Goal: Transaction & Acquisition: Obtain resource

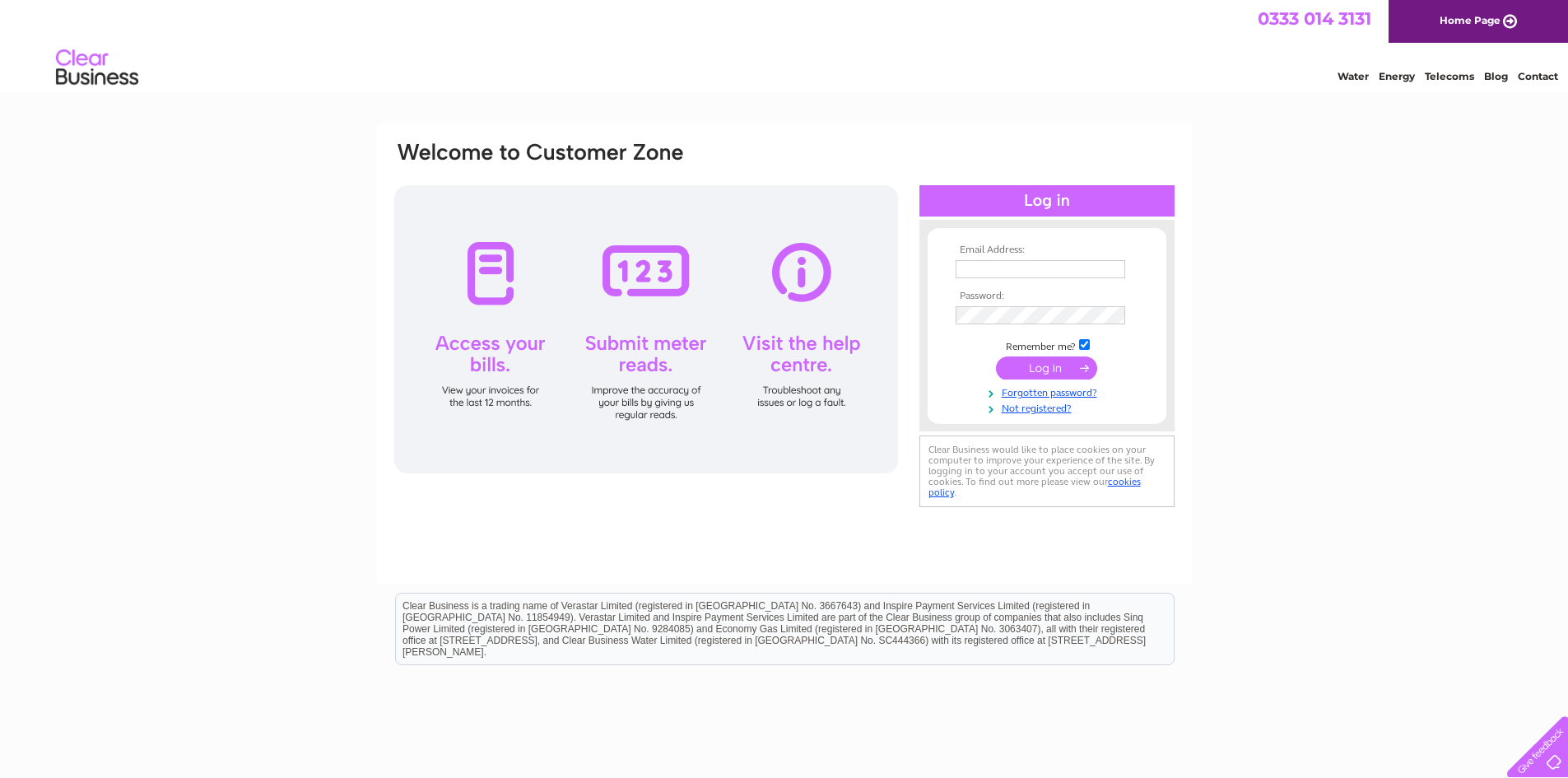
type input "info@cormistonfarm.com"
click at [1037, 368] on input "submit" at bounding box center [1046, 368] width 101 height 23
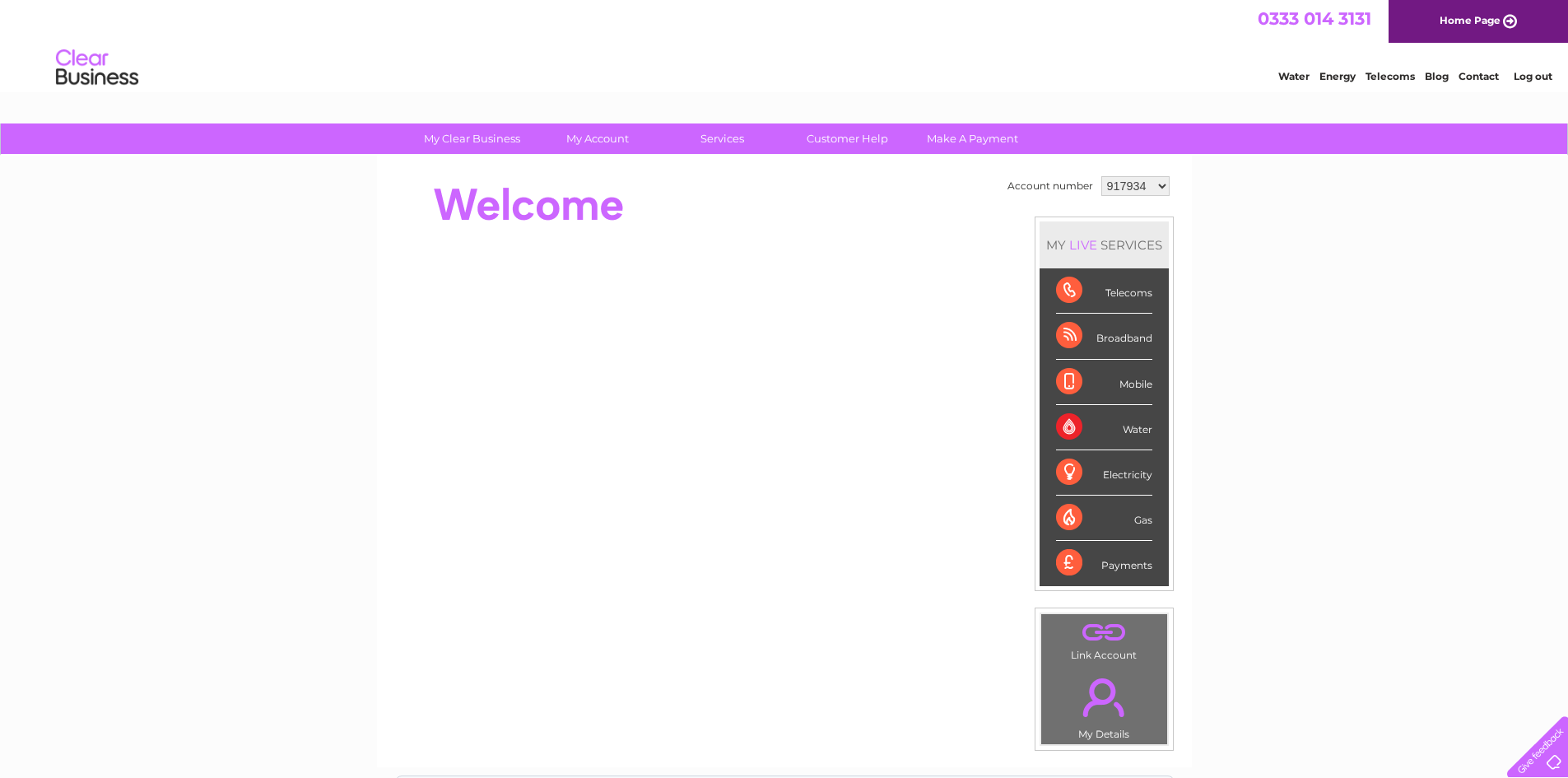
click at [1156, 182] on select "917934 1003278" at bounding box center [1135, 186] width 68 height 20
select select "1003278"
click at [1101, 176] on select "917934 1003278" at bounding box center [1135, 186] width 68 height 20
click at [1158, 185] on select "917934 1003278" at bounding box center [1135, 186] width 68 height 20
select select "917934"
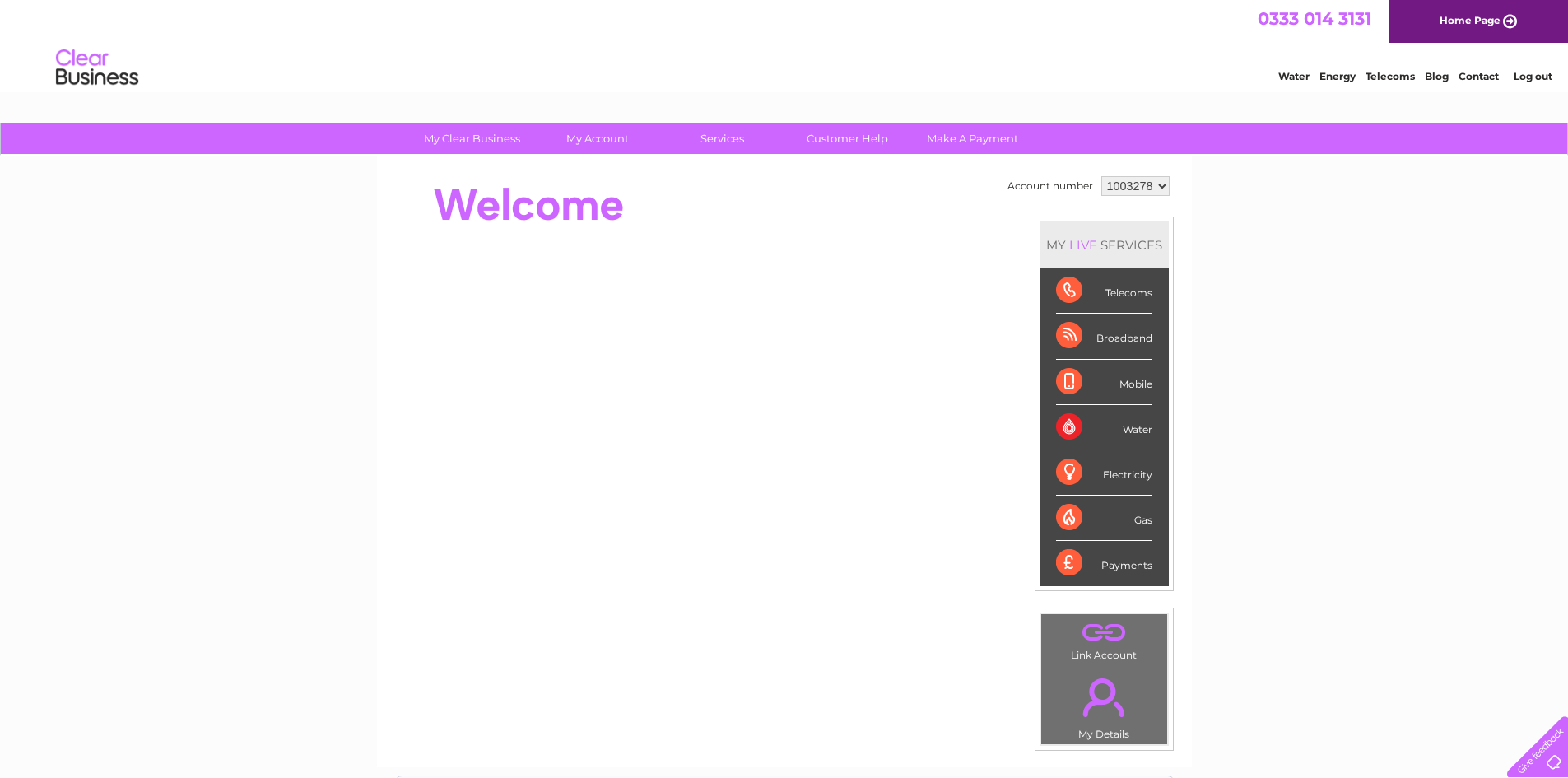
click at [1101, 176] on select "917934 1003278" at bounding box center [1135, 186] width 68 height 20
click at [1072, 335] on div "Broadband" at bounding box center [1104, 337] width 97 height 46
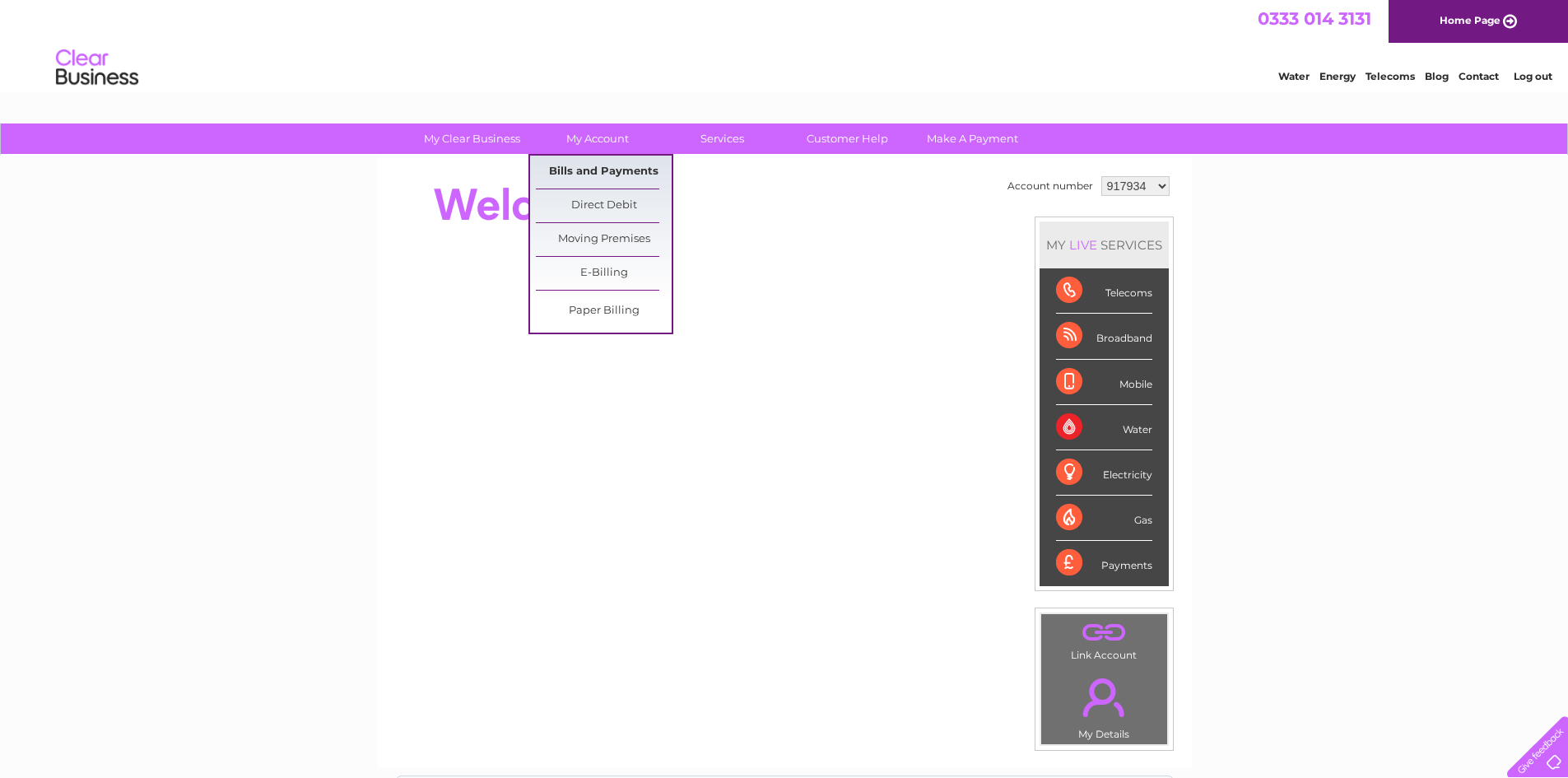
click at [597, 164] on link "Bills and Payments" at bounding box center [603, 172] width 136 height 33
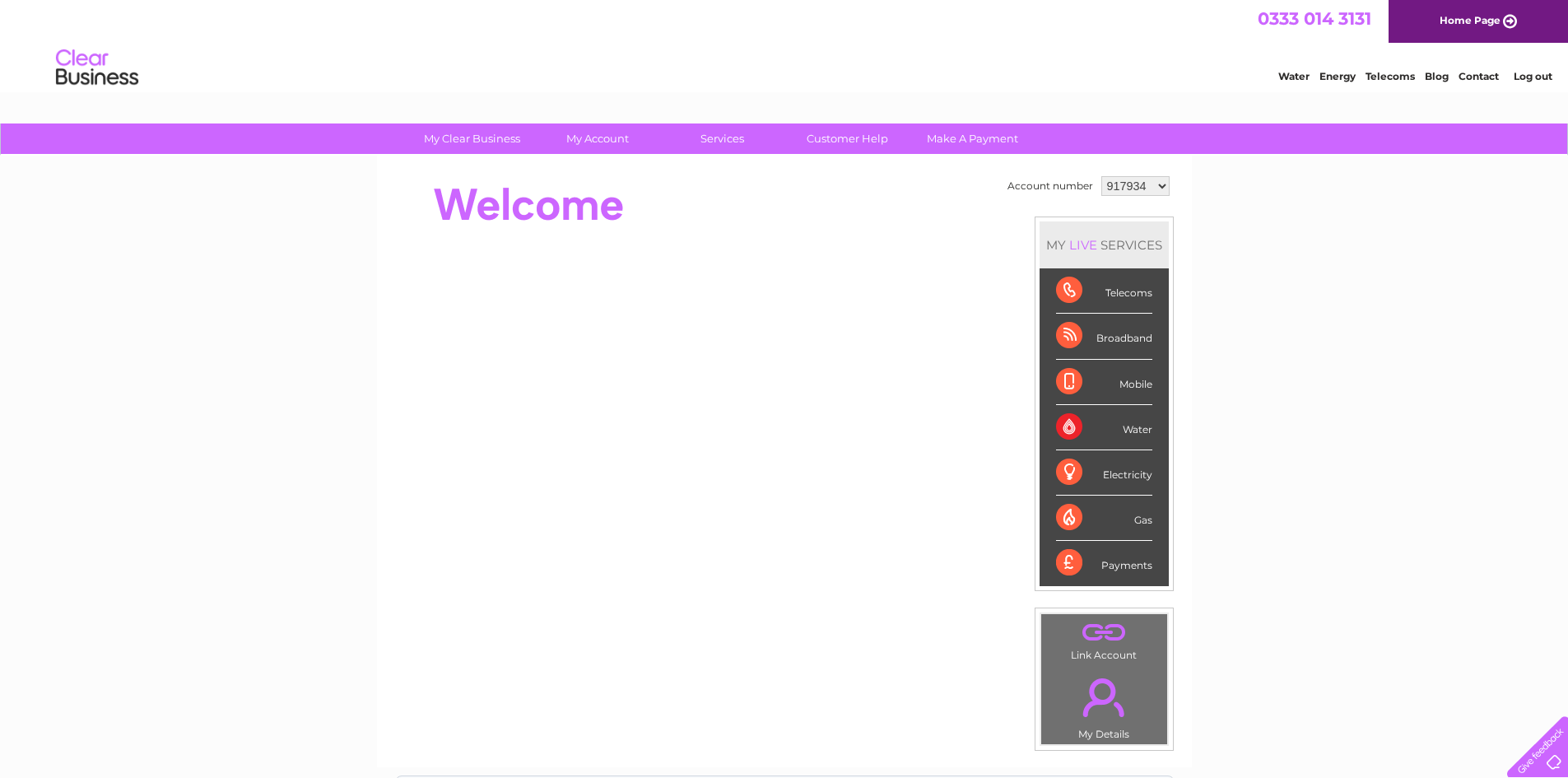
click at [1157, 182] on select "917934 1003278" at bounding box center [1135, 186] width 68 height 20
select select "1003278"
click at [1101, 176] on select "917934 1003278" at bounding box center [1135, 186] width 68 height 20
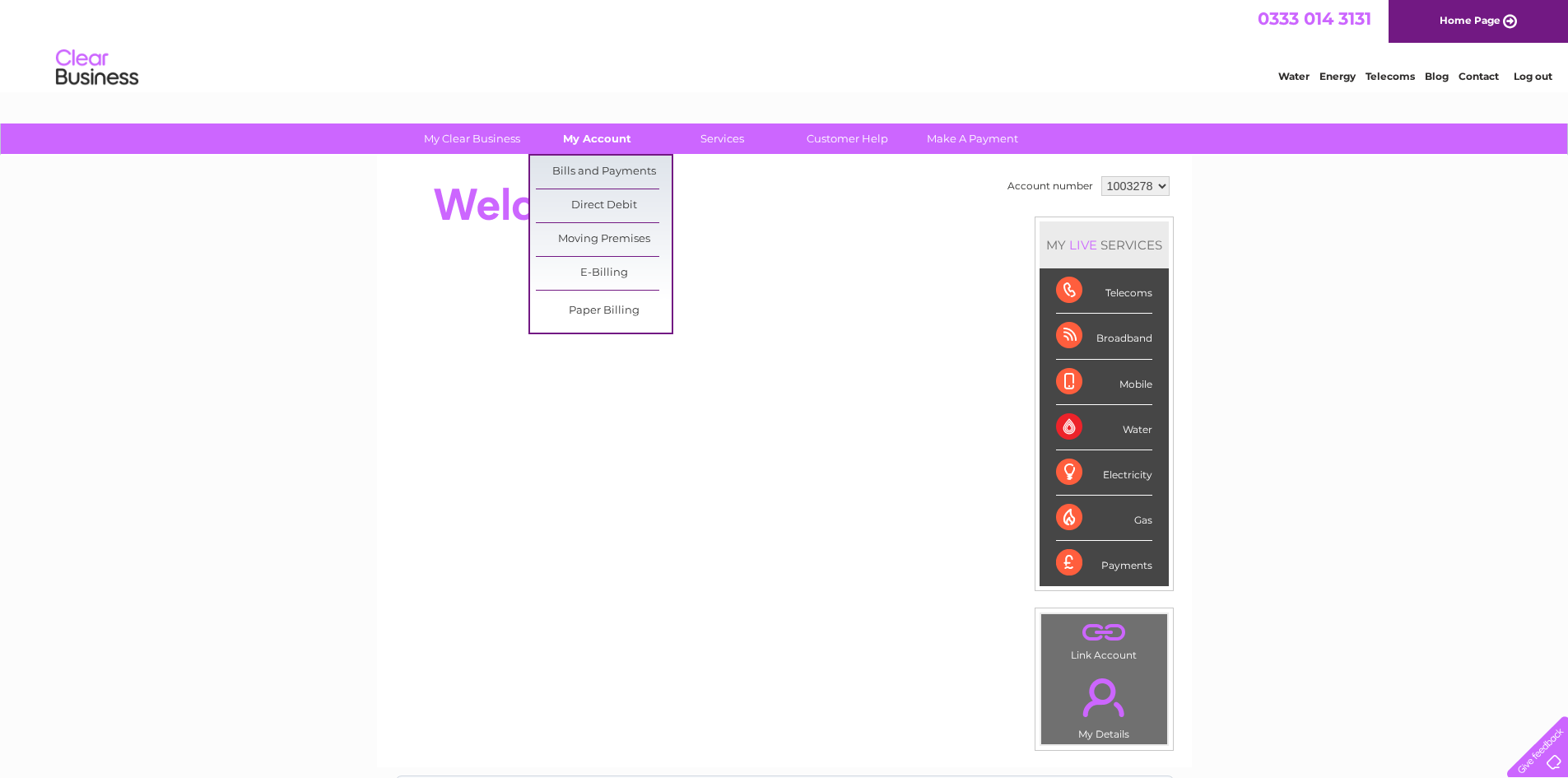
click at [614, 140] on link "My Account" at bounding box center [596, 138] width 136 height 30
click at [603, 172] on link "Bills and Payments" at bounding box center [603, 172] width 136 height 33
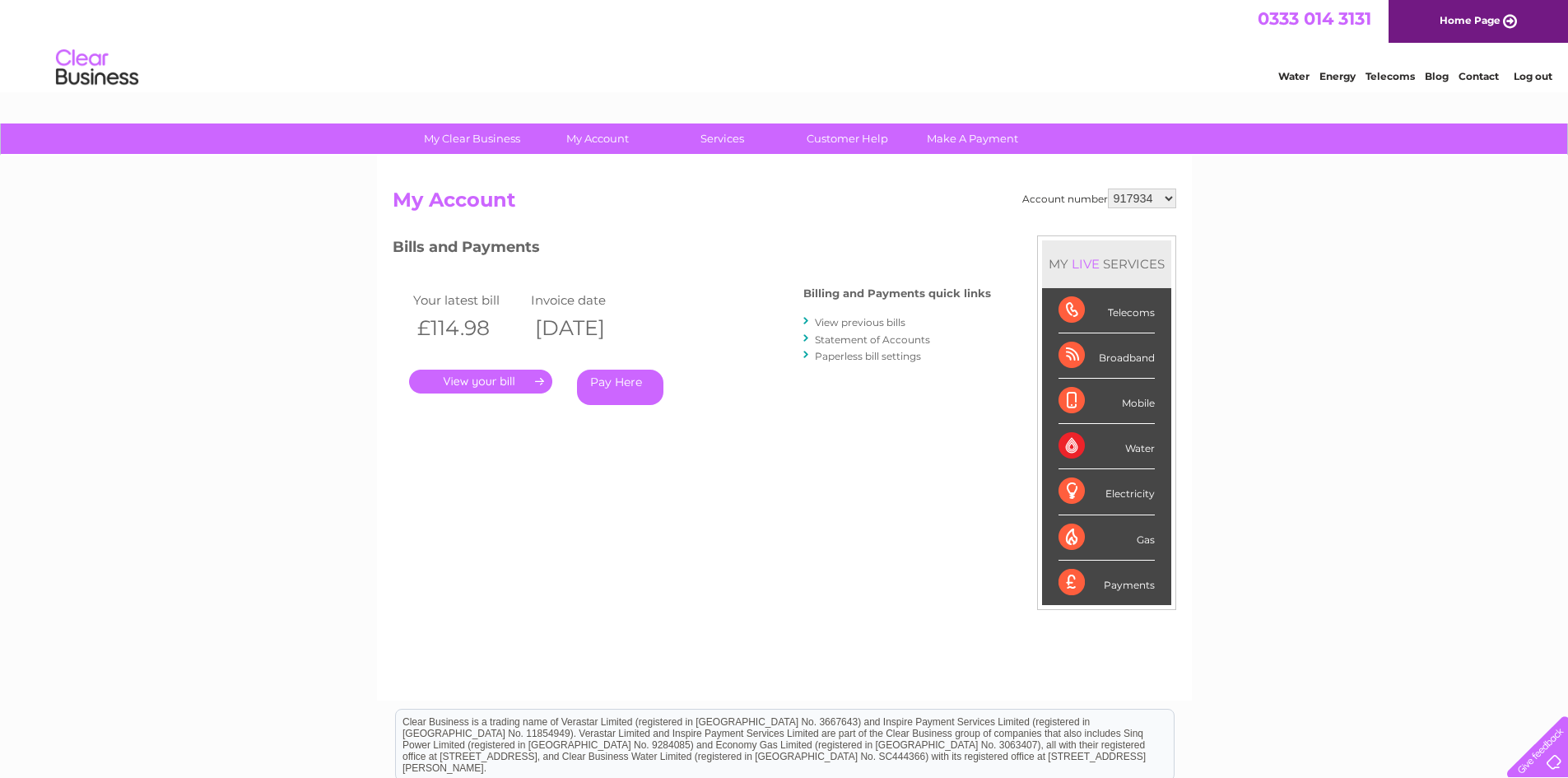
click at [1173, 199] on select "917934 1003278" at bounding box center [1141, 199] width 68 height 20
select select "1003278"
click at [1108, 189] on select "917934 1003278" at bounding box center [1141, 199] width 68 height 20
click at [483, 379] on link "." at bounding box center [480, 381] width 143 height 24
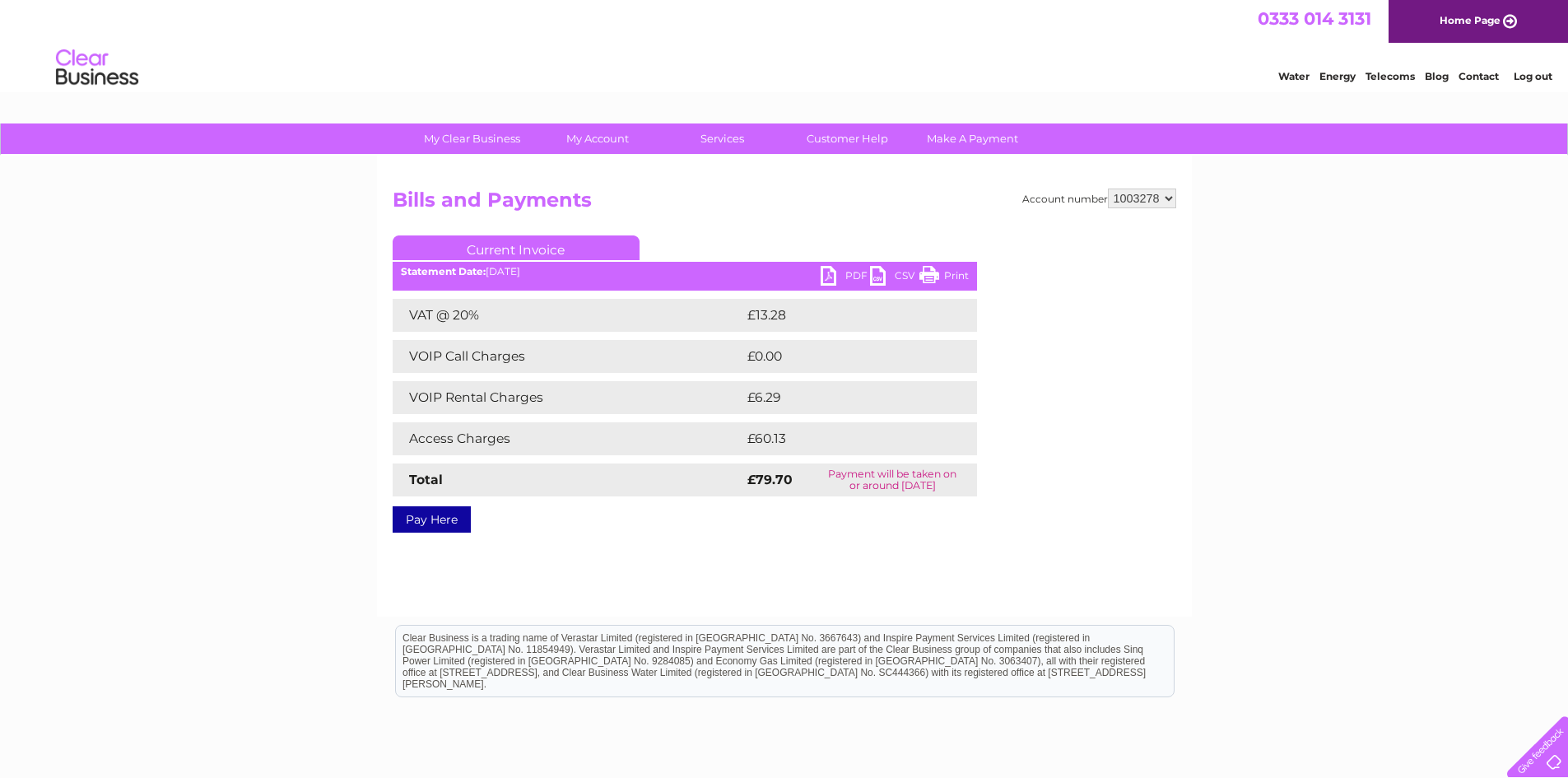
click at [828, 275] on link "PDF" at bounding box center [845, 278] width 49 height 24
click at [1062, 555] on div "Account number 917934 1003278 Bills and Payments Current Invoice PDF CSV Print" at bounding box center [784, 387] width 815 height 462
